Goal: Task Accomplishment & Management: Manage account settings

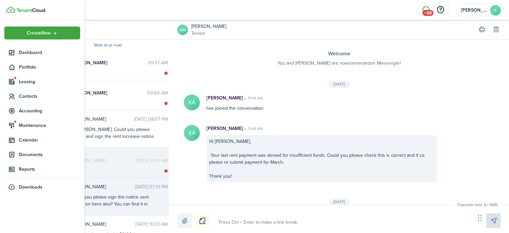
scroll to position [311, 0]
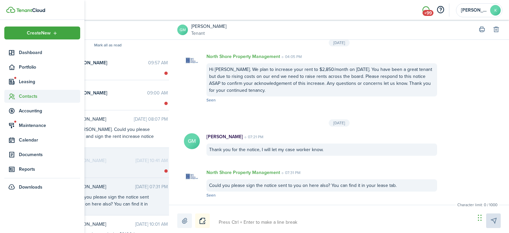
click at [25, 95] on span "Contacts" at bounding box center [49, 96] width 61 height 7
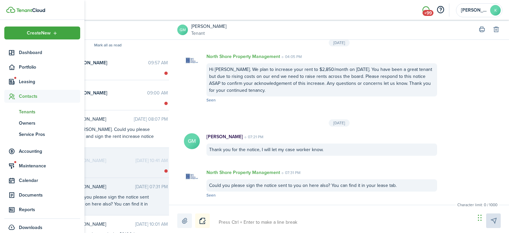
click at [25, 111] on span "Tenants" at bounding box center [49, 111] width 61 height 7
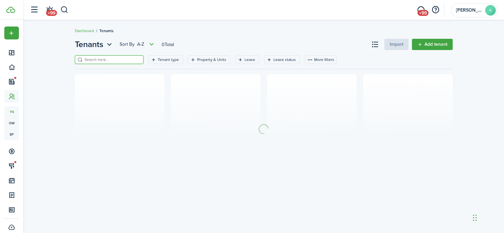
click at [106, 59] on input "search" at bounding box center [112, 60] width 58 height 6
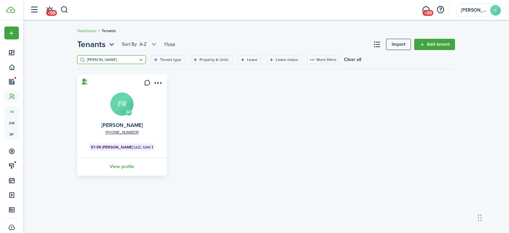
type input "[PERSON_NAME]"
click at [119, 100] on avatar-text "FR" at bounding box center [121, 103] width 23 height 23
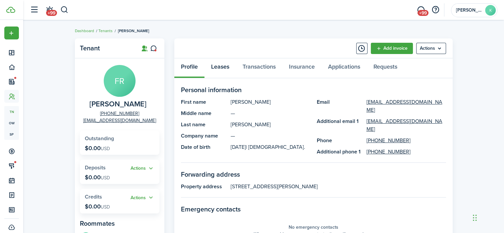
click at [220, 65] on link "Leases" at bounding box center [219, 68] width 31 height 20
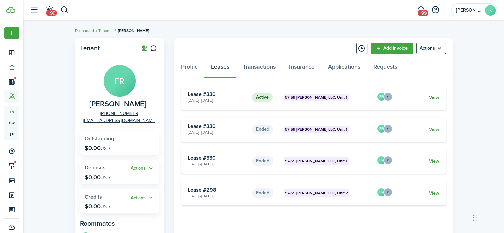
click at [432, 97] on link "View" at bounding box center [434, 97] width 10 height 7
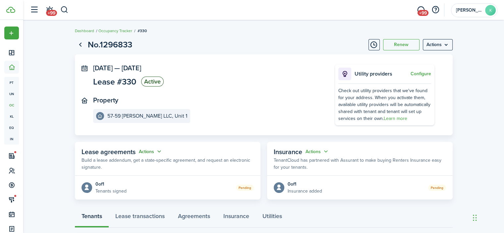
click at [150, 152] on button "Actions" at bounding box center [151, 152] width 24 height 8
click at [139, 163] on link "Edit" at bounding box center [134, 165] width 58 height 12
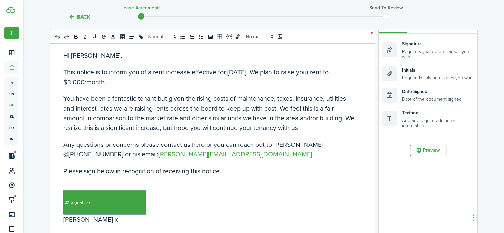
scroll to position [115, 0]
click at [424, 147] on button "Preview" at bounding box center [428, 149] width 36 height 11
